Goal: Navigation & Orientation: Find specific page/section

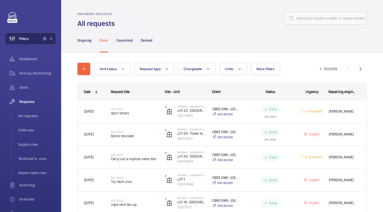
click at [50, 39] on mat-icon at bounding box center [51, 38] width 3 height 3
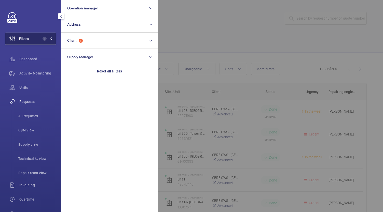
click at [38, 35] on button "Filters 1" at bounding box center [30, 39] width 51 height 12
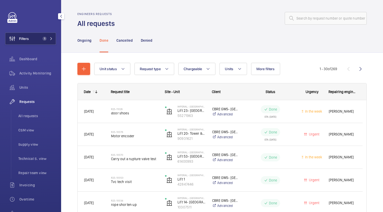
click at [43, 39] on span "1" at bounding box center [45, 39] width 4 height 4
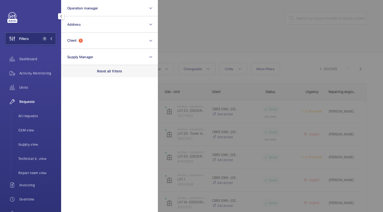
click at [115, 72] on p "Reset all filters" at bounding box center [109, 71] width 25 height 5
click at [233, 31] on div at bounding box center [349, 106] width 383 height 212
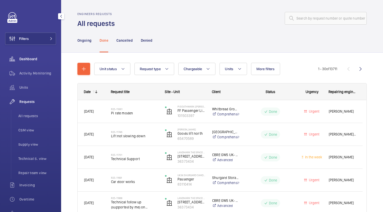
click at [37, 61] on span "Dashboard" at bounding box center [37, 59] width 37 height 5
